Goal: Information Seeking & Learning: Learn about a topic

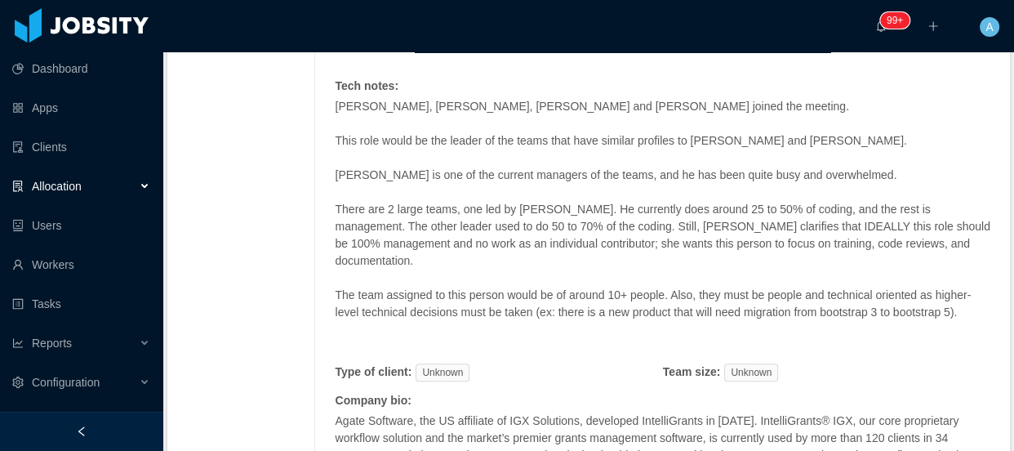
scroll to position [742, 0]
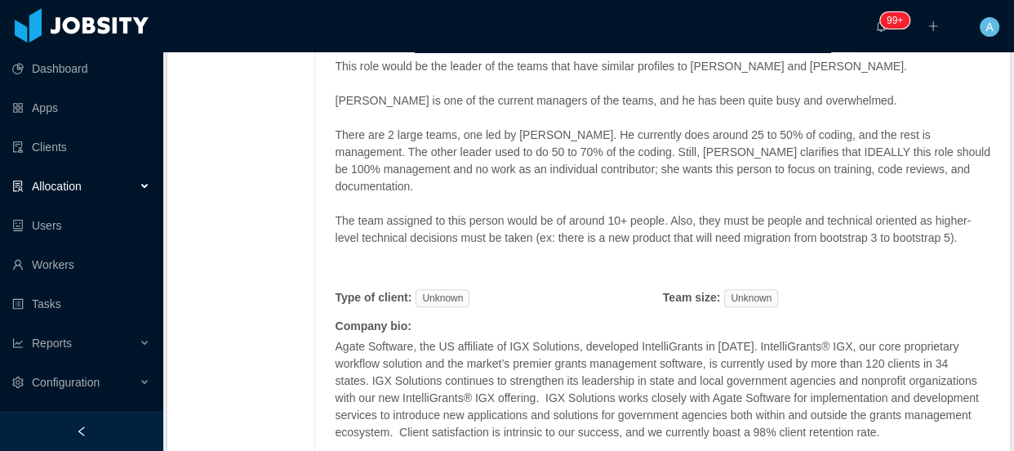
drag, startPoint x: 958, startPoint y: 225, endPoint x: 332, endPoint y: 203, distance: 626.0
click at [335, 212] on p "The team assigned to this person would be of around 10+ people. Also, they must…" at bounding box center [663, 229] width 656 height 34
copy p "The team assigned to this person would be of around 10+ people. Also, they must…"
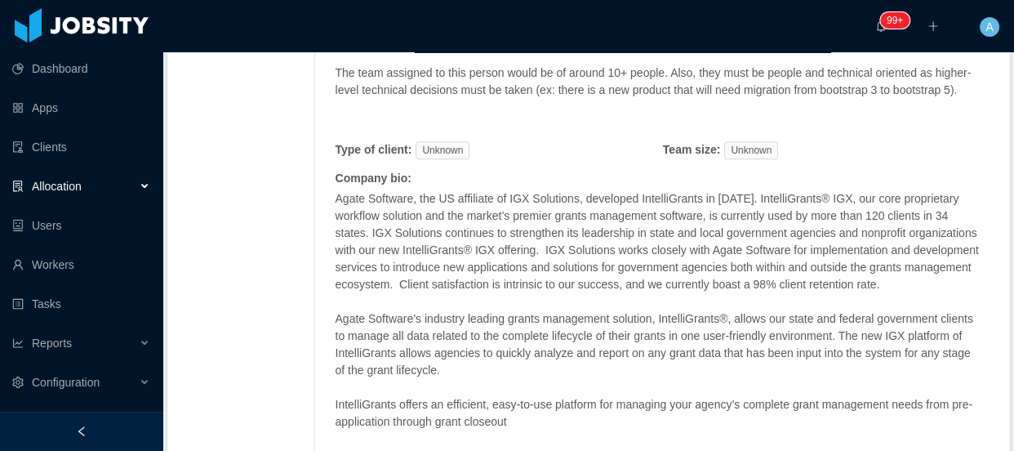
scroll to position [1248, 0]
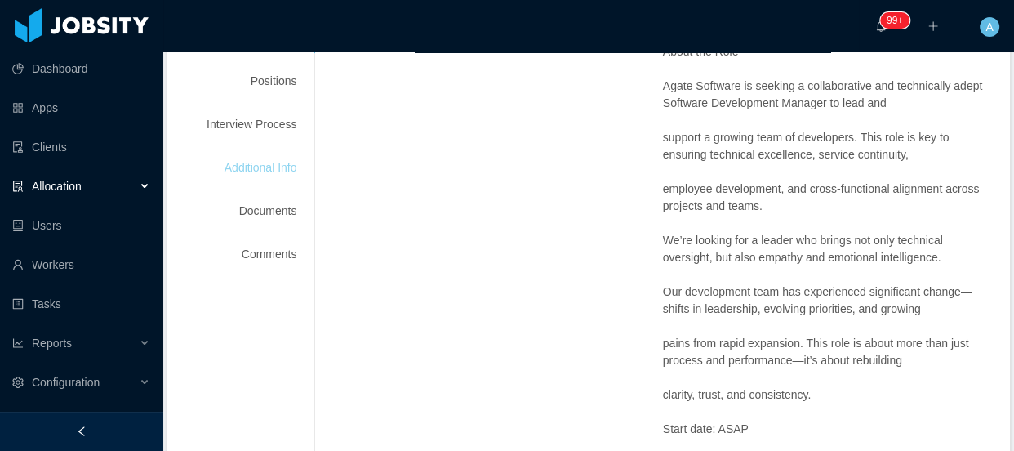
click at [274, 167] on div "Additional Info" at bounding box center [251, 168] width 129 height 30
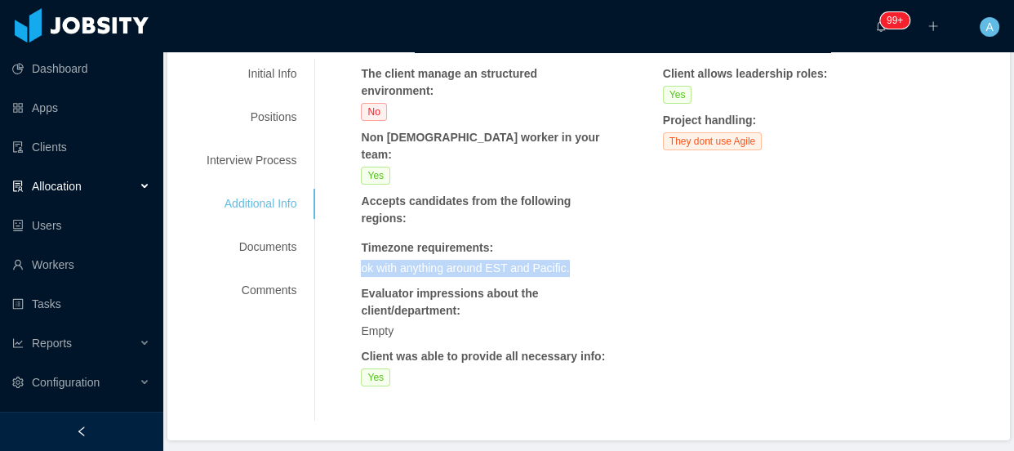
drag, startPoint x: 358, startPoint y: 216, endPoint x: 567, endPoint y: 212, distance: 209.1
click at [567, 260] on div "ok with anything around EST and Pacific." at bounding box center [487, 268] width 252 height 17
copy span "ok with anything around EST and Pacific."
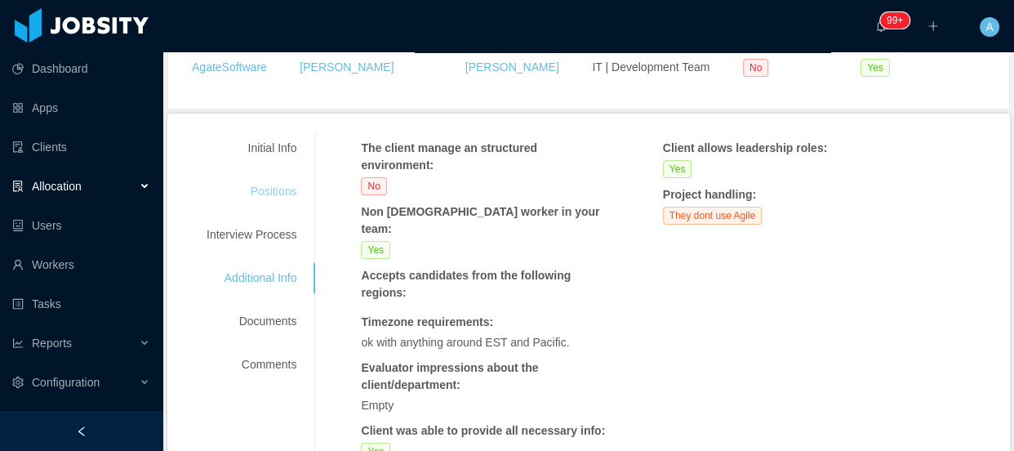
click at [267, 189] on div "Positions" at bounding box center [251, 191] width 129 height 30
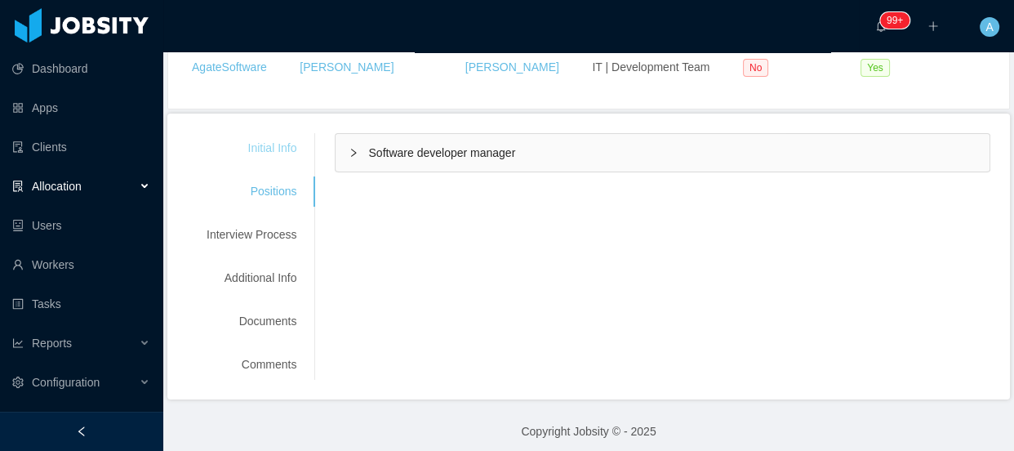
click at [265, 145] on div "Initial Info" at bounding box center [251, 148] width 129 height 30
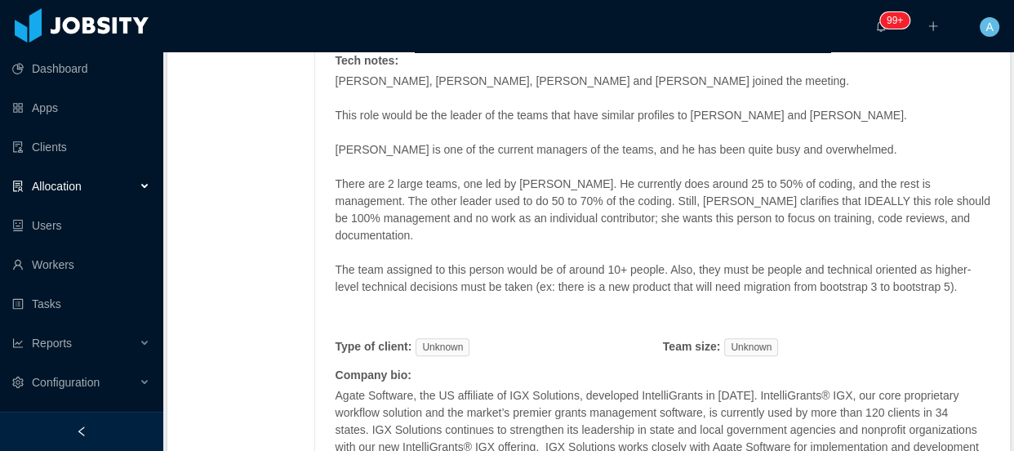
scroll to position [693, 0]
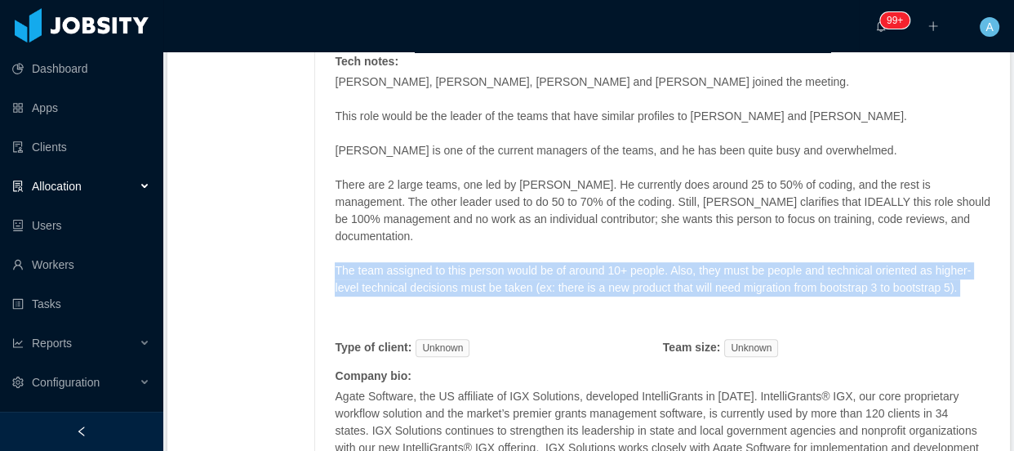
drag, startPoint x: 327, startPoint y: 247, endPoint x: 984, endPoint y: 279, distance: 658.2
click at [984, 279] on div "Initial Info Positions Interview Process Additional Info Documents Comments Req…" at bounding box center [588, 262] width 843 height 1339
copy p "The team assigned to this person would be of around 10+ people. Also, they must…"
